Goal: Task Accomplishment & Management: Complete application form

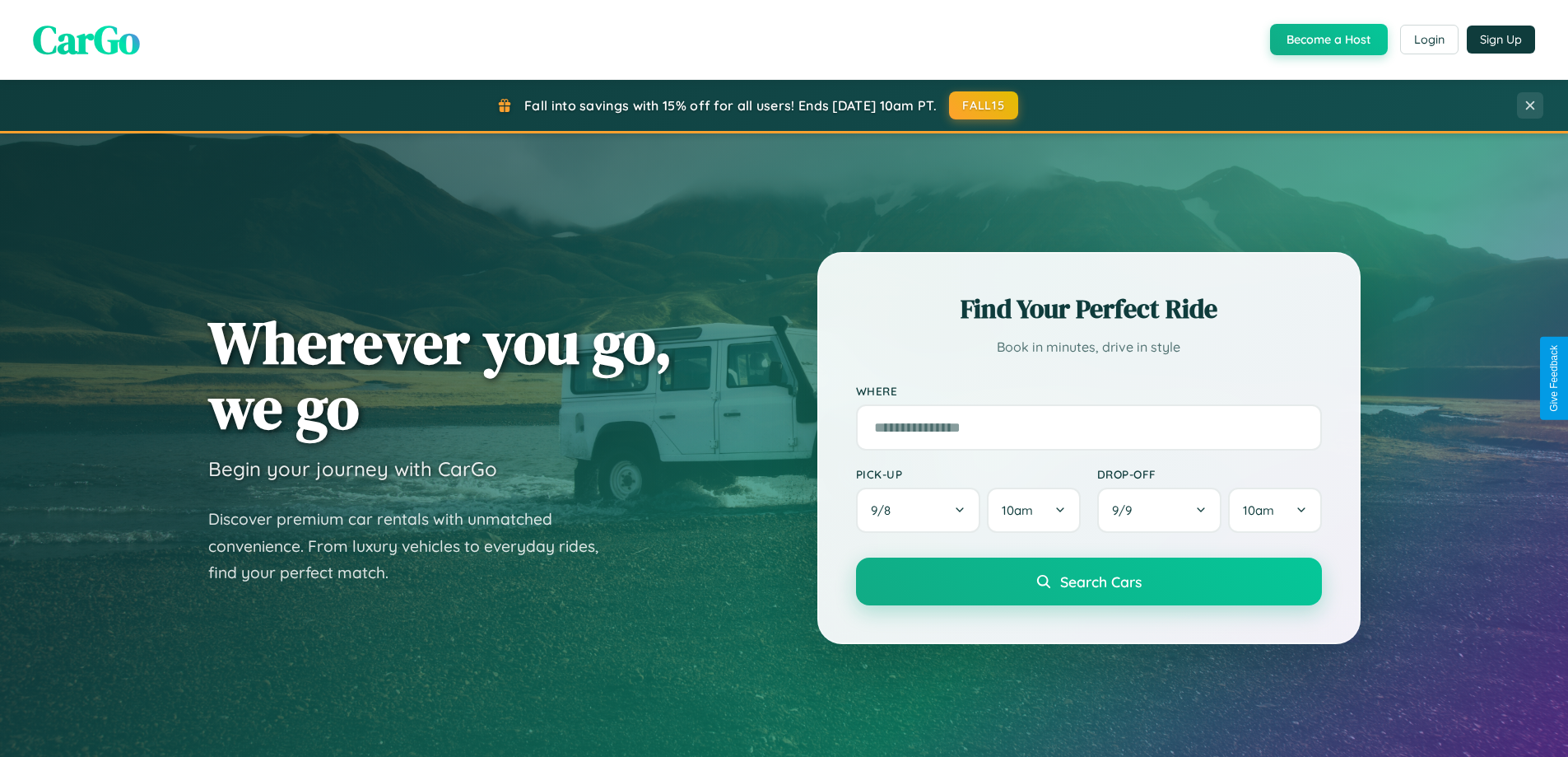
scroll to position [3169, 0]
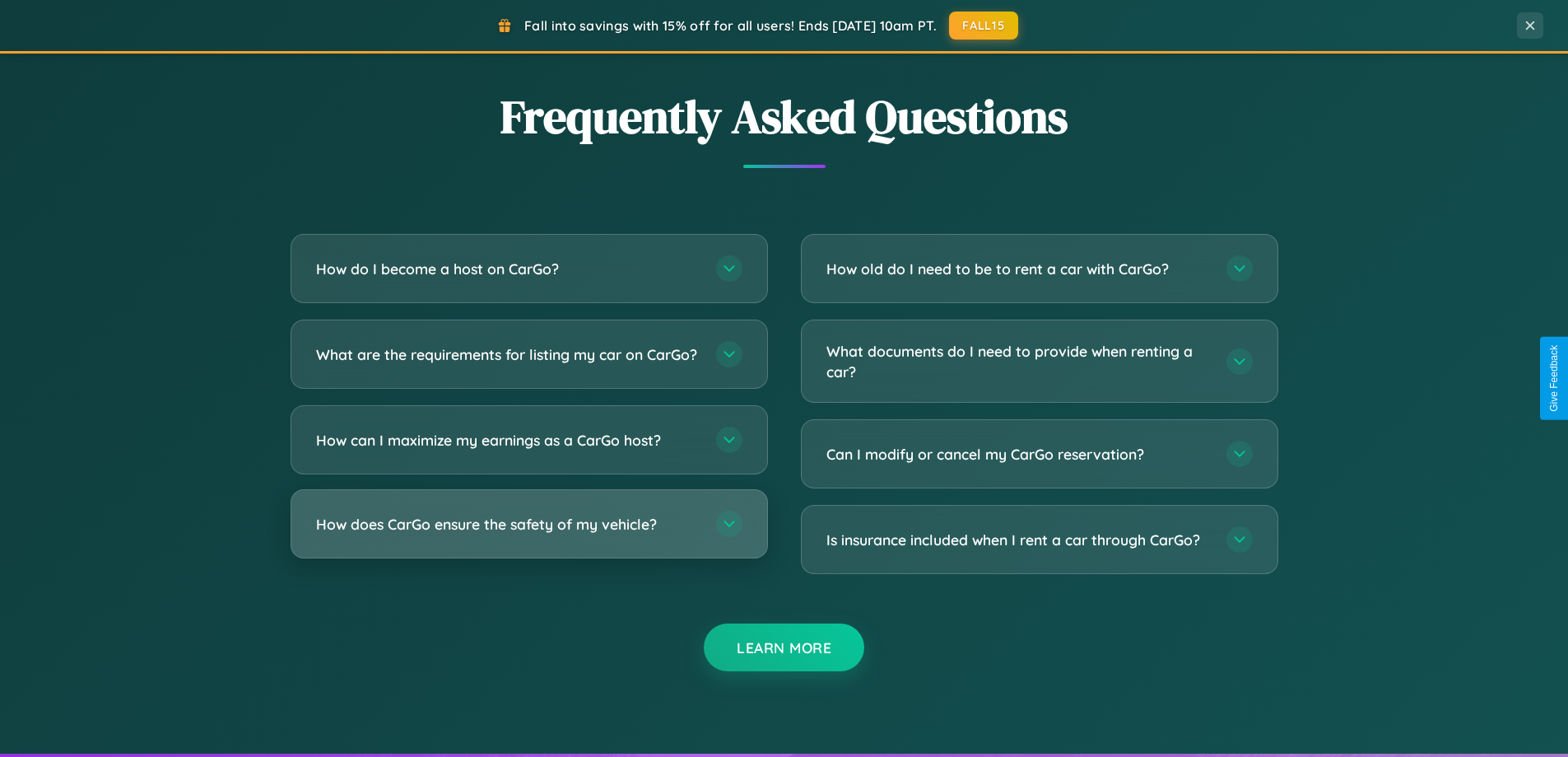
click at [529, 535] on h3 "How does CarGo ensure the safety of my vehicle?" at bounding box center [508, 524] width 383 height 21
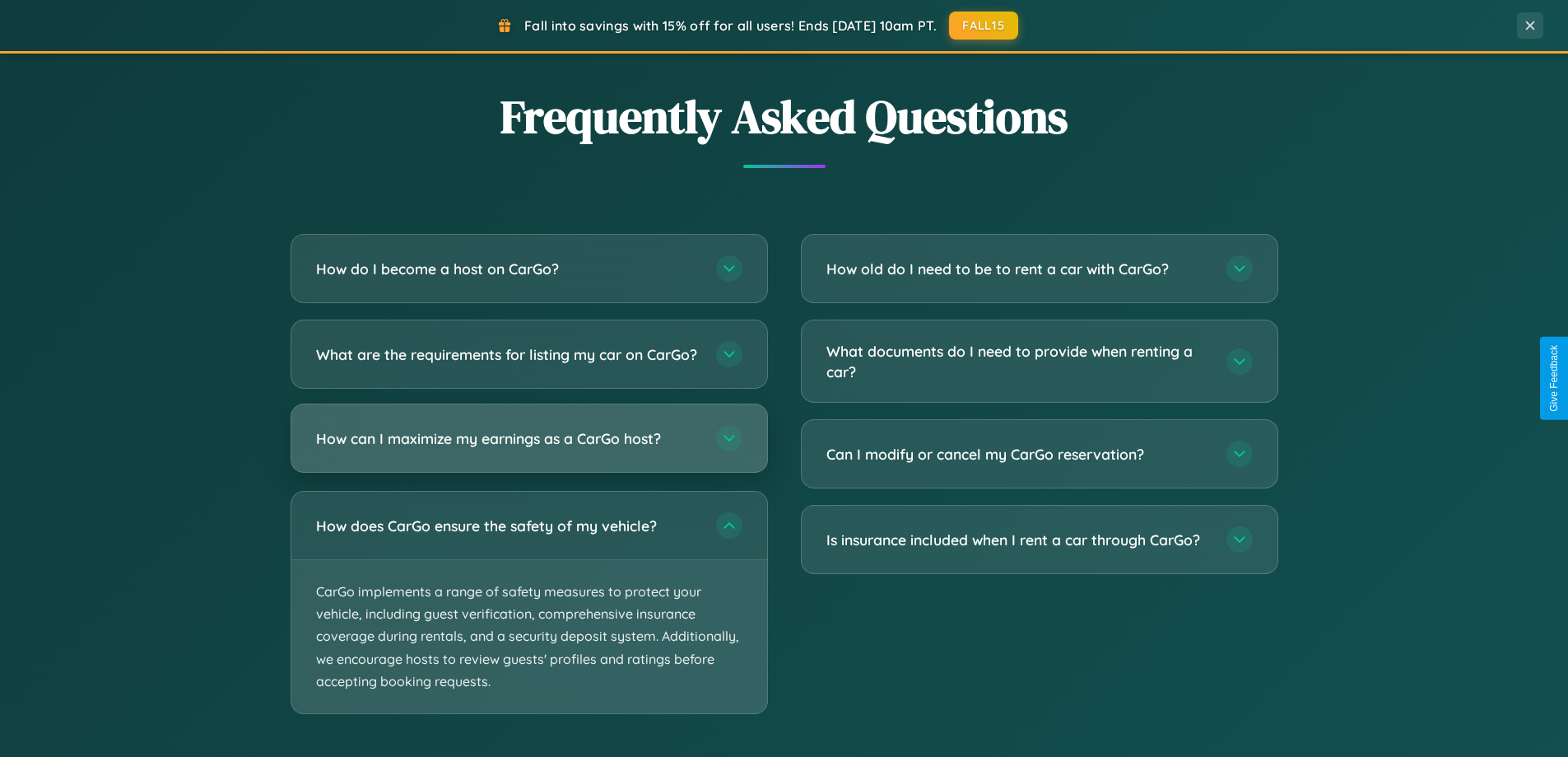
click at [529, 449] on h3 "How can I maximize my earnings as a CarGo host?" at bounding box center [508, 438] width 383 height 21
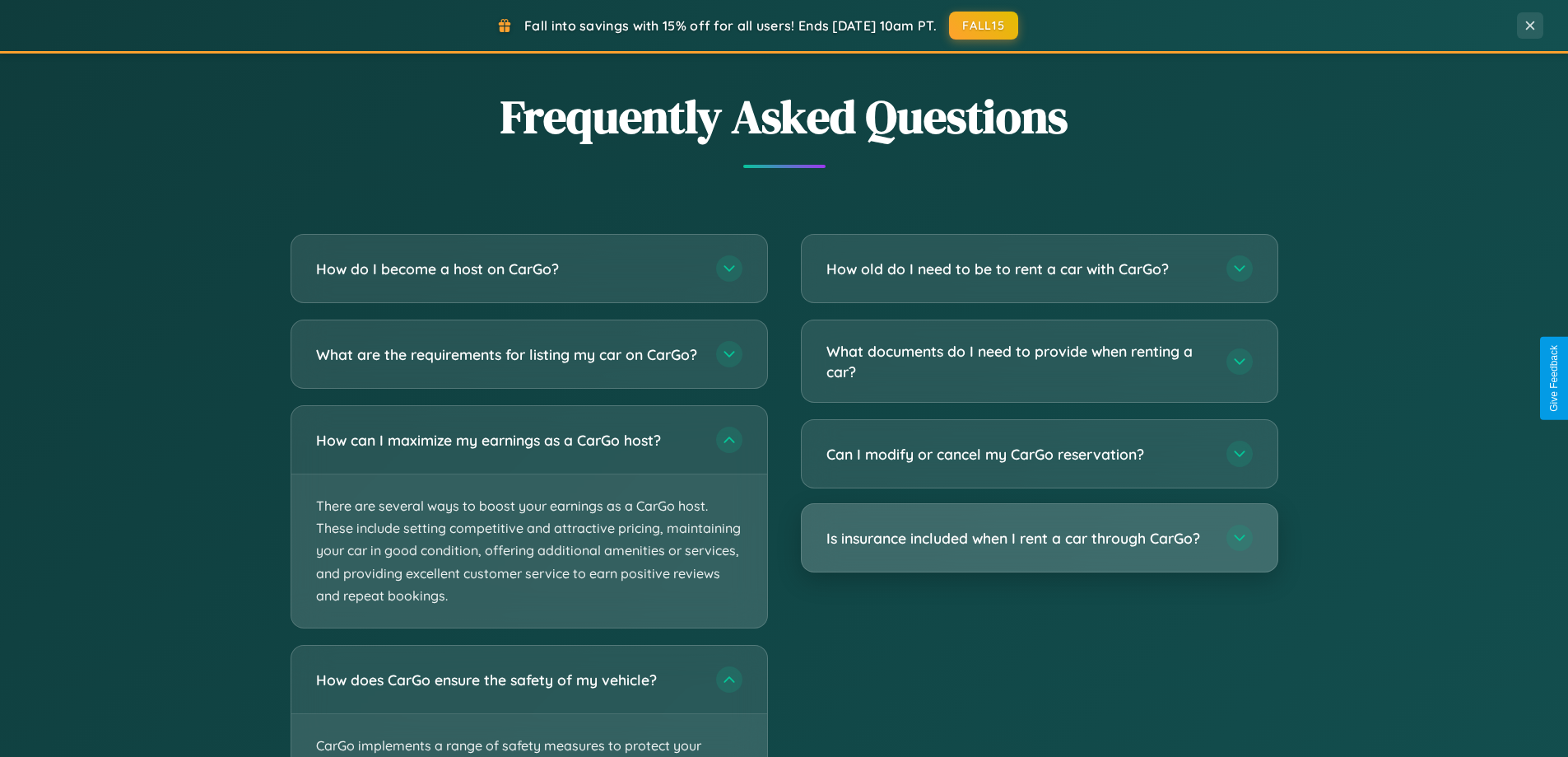
click at [1039, 540] on h3 "Is insurance included when I rent a car through CarGo?" at bounding box center [1019, 538] width 383 height 21
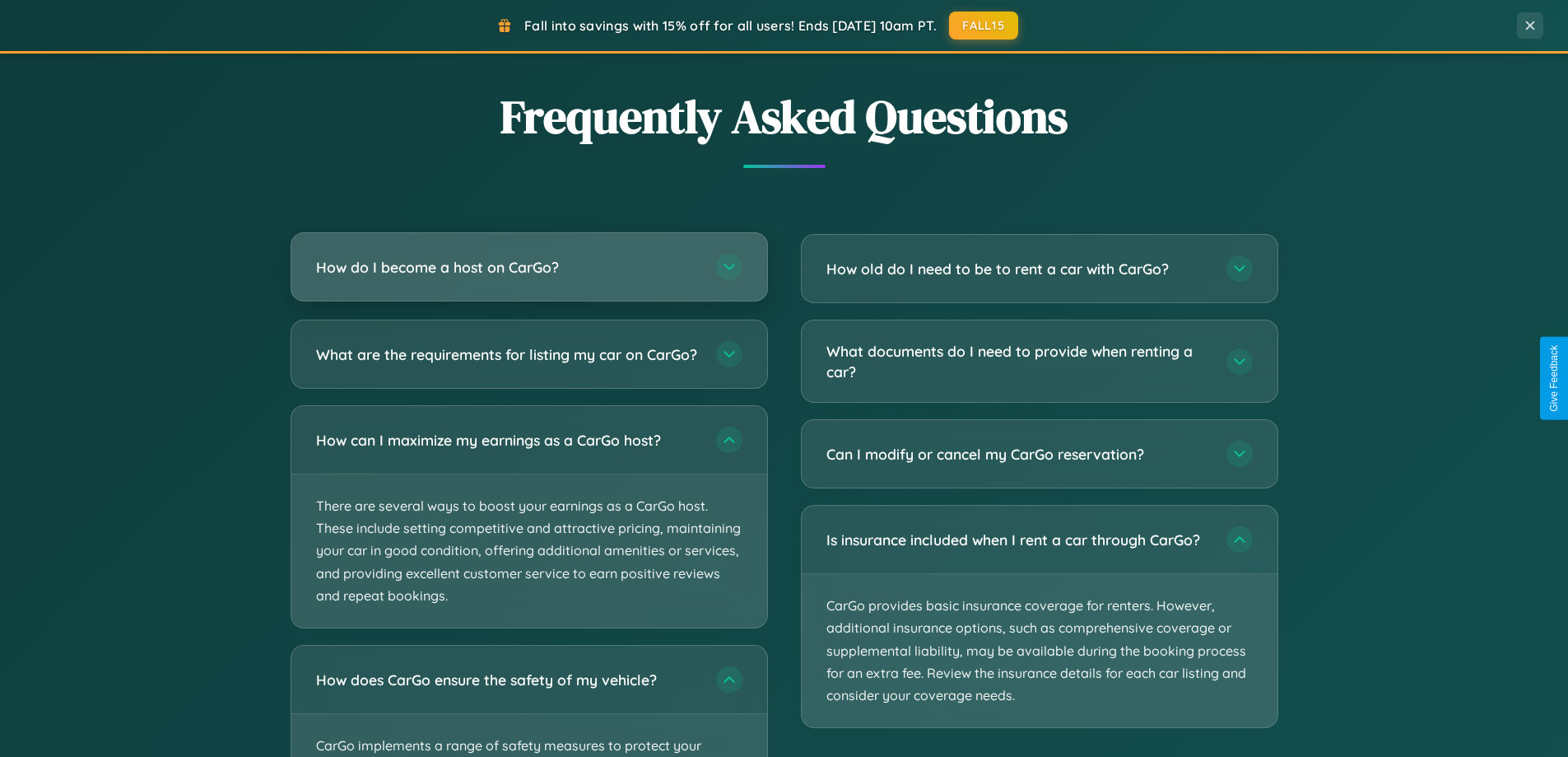
click at [529, 267] on h3 "How do I become a host on CarGo?" at bounding box center [508, 267] width 383 height 21
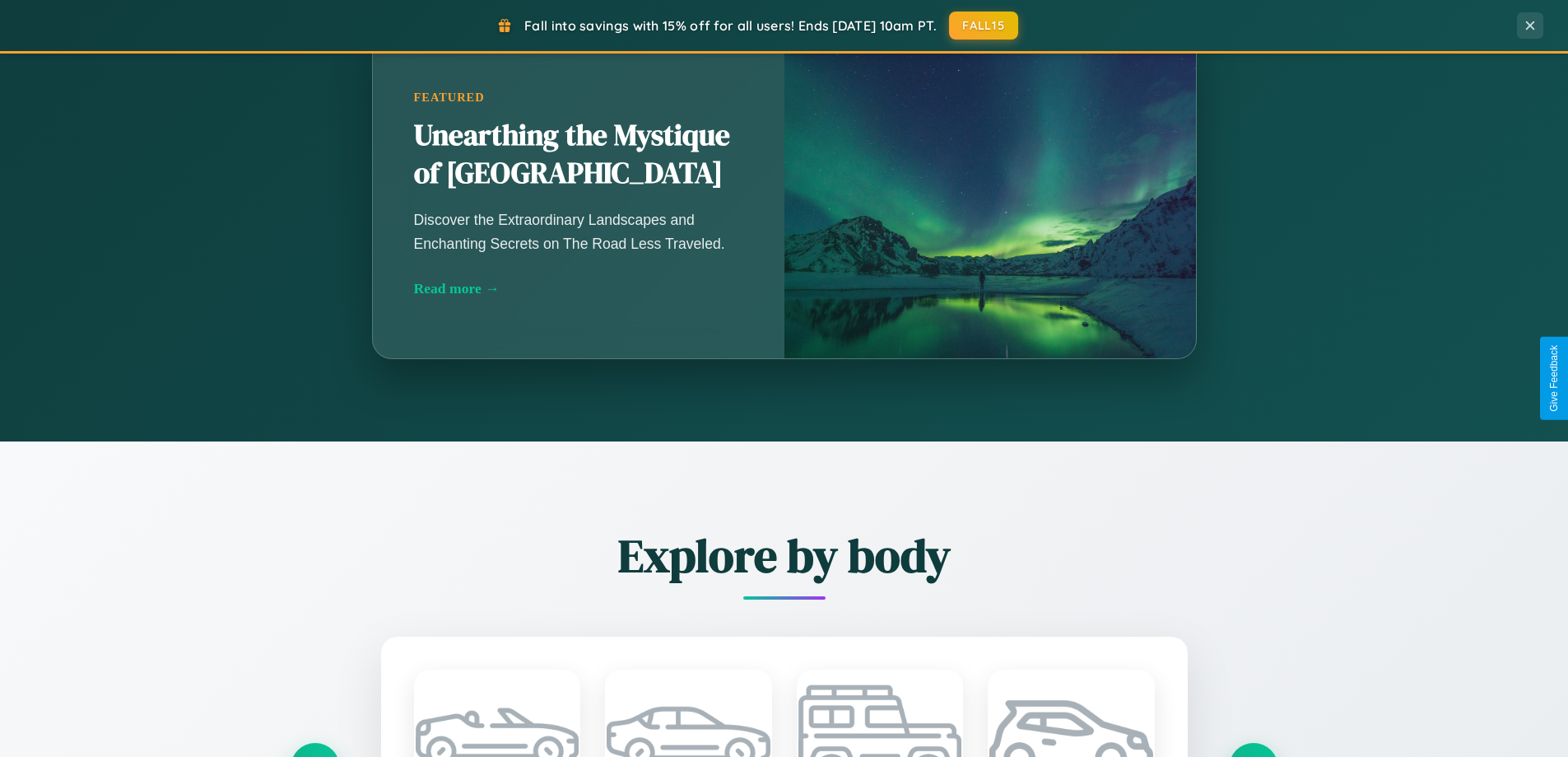
scroll to position [1133, 0]
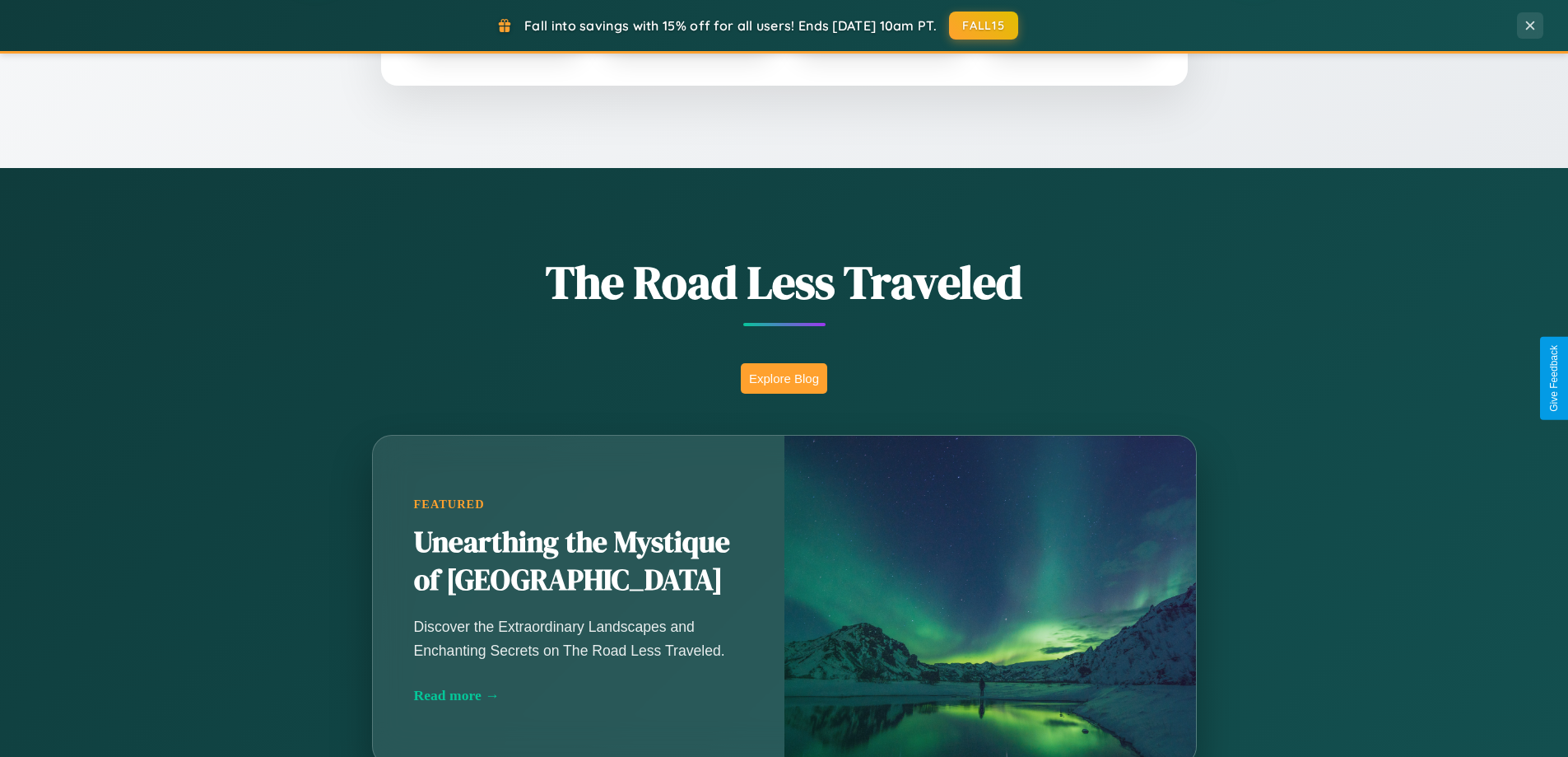
click at [784, 378] on button "Explore Blog" at bounding box center [784, 378] width 87 height 31
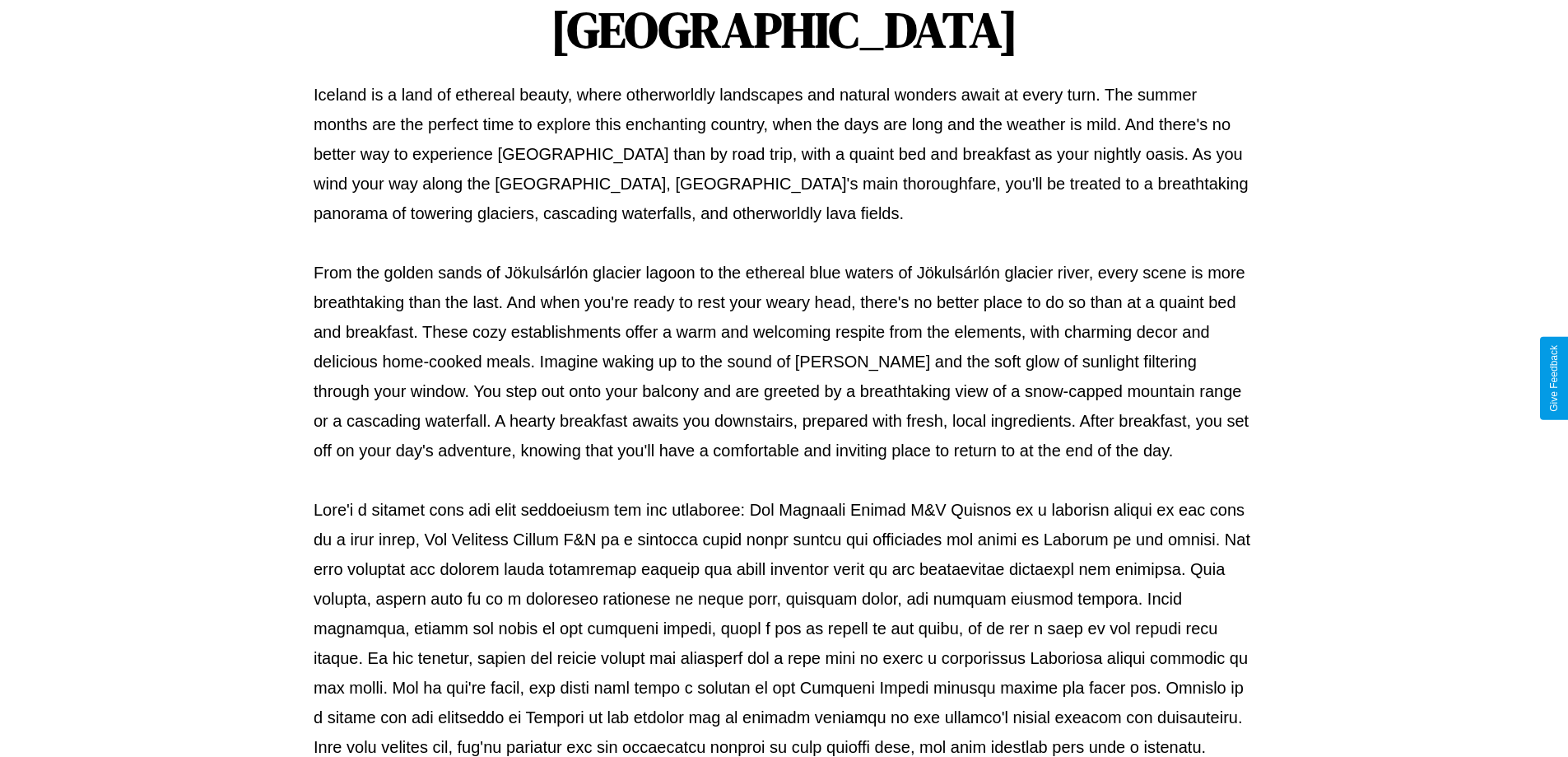
scroll to position [533, 0]
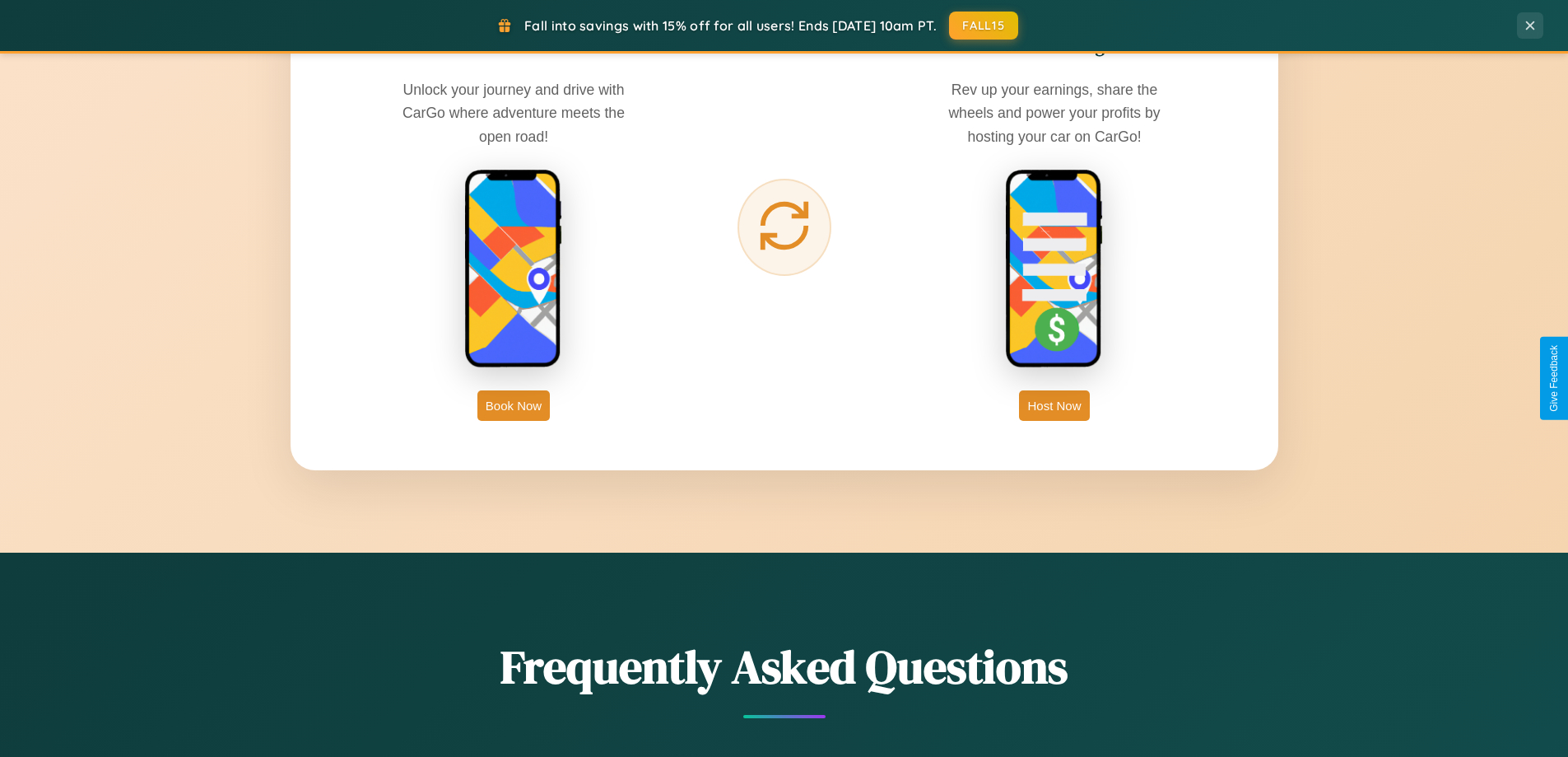
scroll to position [2646, 0]
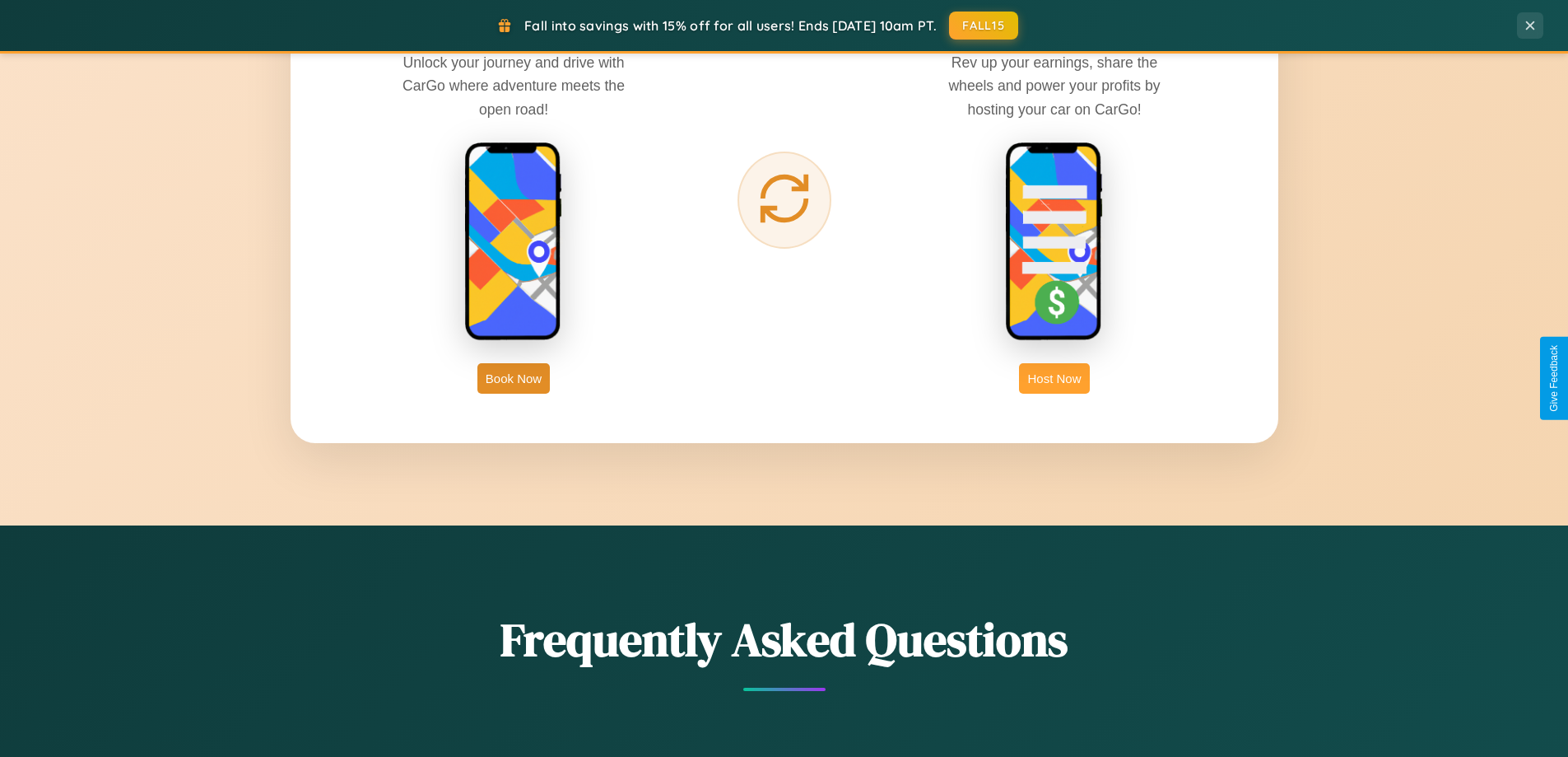
click at [1055, 378] on button "Host Now" at bounding box center [1054, 378] width 70 height 31
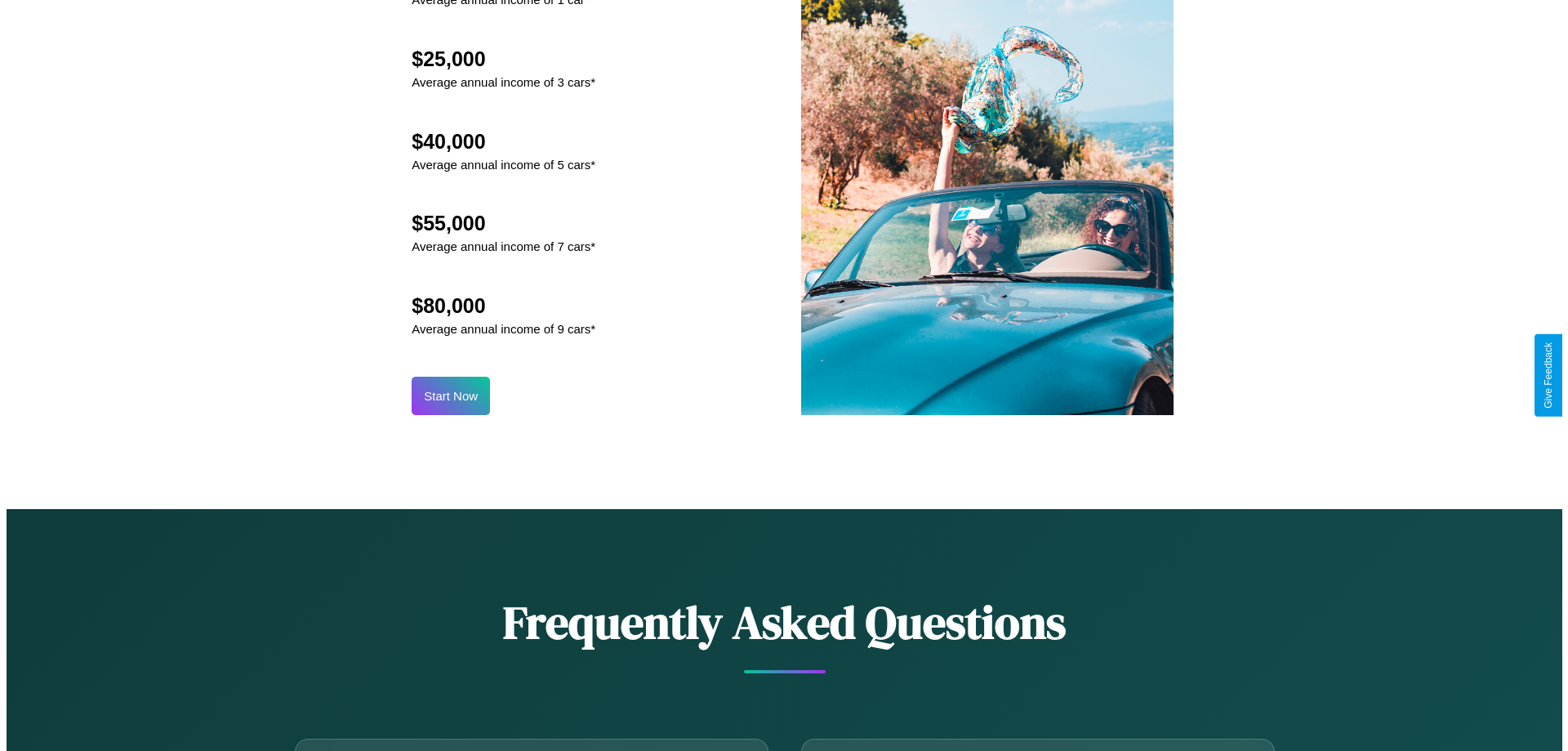
scroll to position [1704, 0]
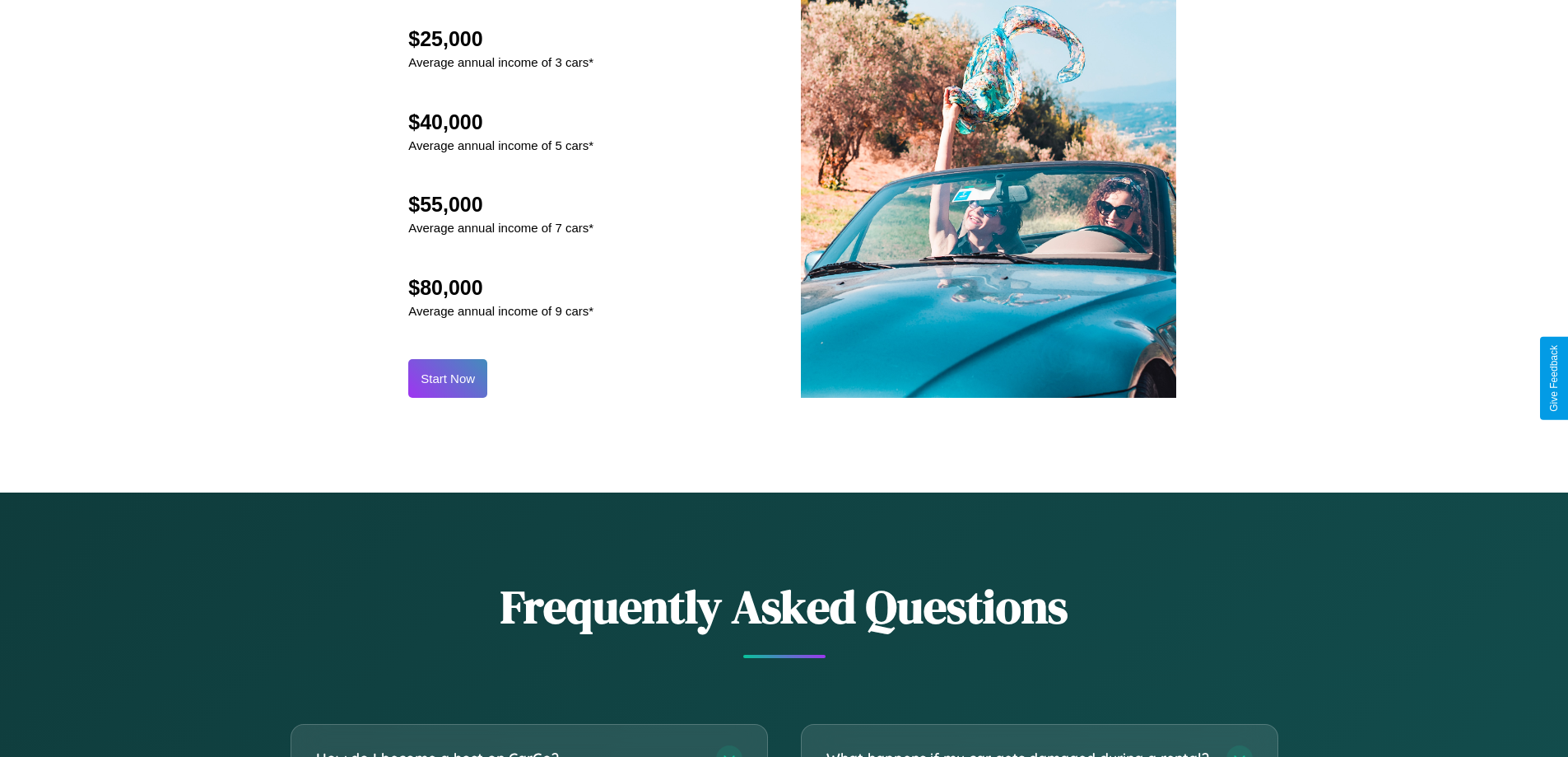
click at [448, 378] on button "Start Now" at bounding box center [448, 378] width 79 height 39
